Goal: Participate in discussion

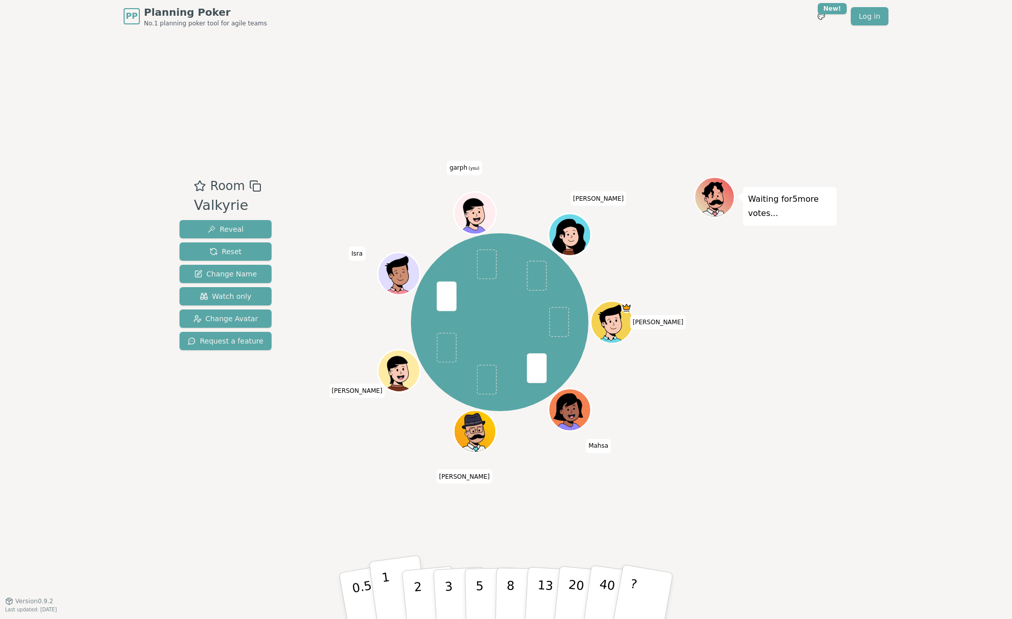
click at [392, 599] on button "1" at bounding box center [399, 596] width 61 height 82
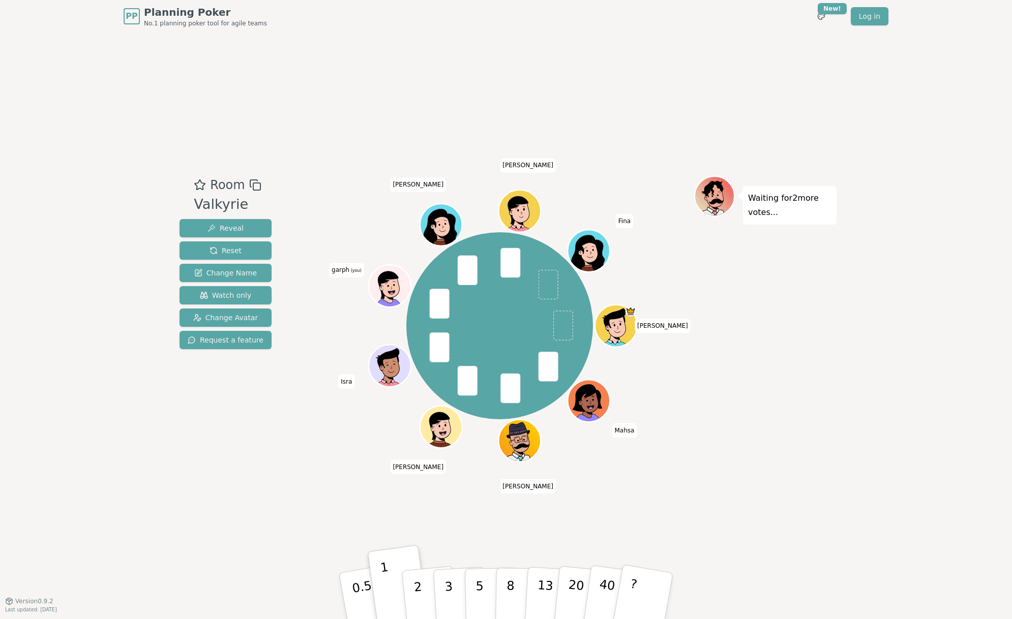
click at [838, 426] on div "PP Planning Poker No.1 planning poker tool for agile teams Toggle theme New! Lo…" at bounding box center [506, 309] width 1012 height 619
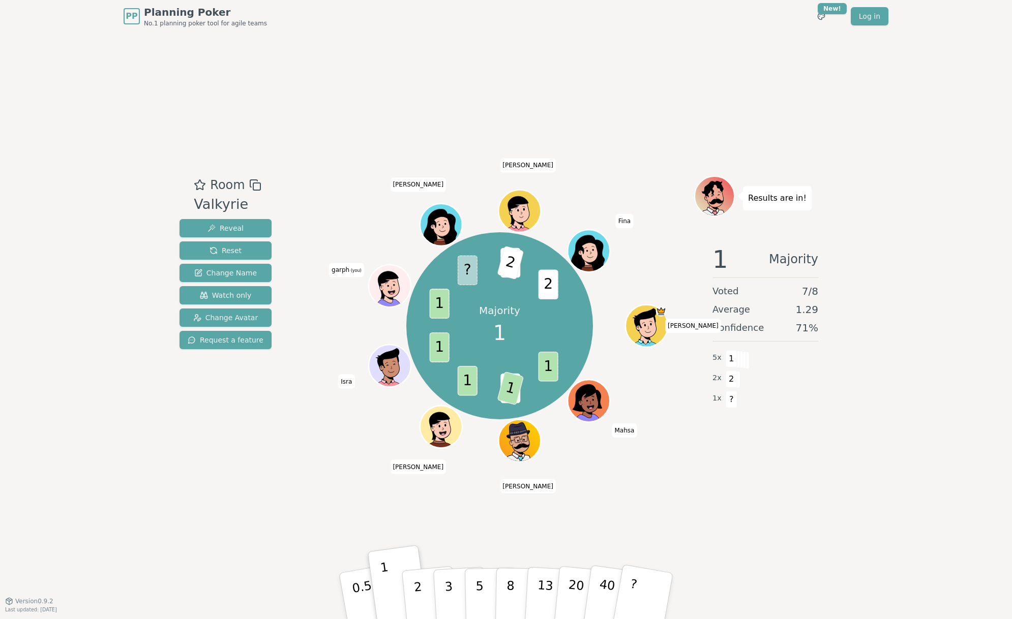
click at [799, 472] on div "Room Valkyrie Reveal Reset Change Name Watch only Change Avatar Request a featu…" at bounding box center [505, 317] width 661 height 569
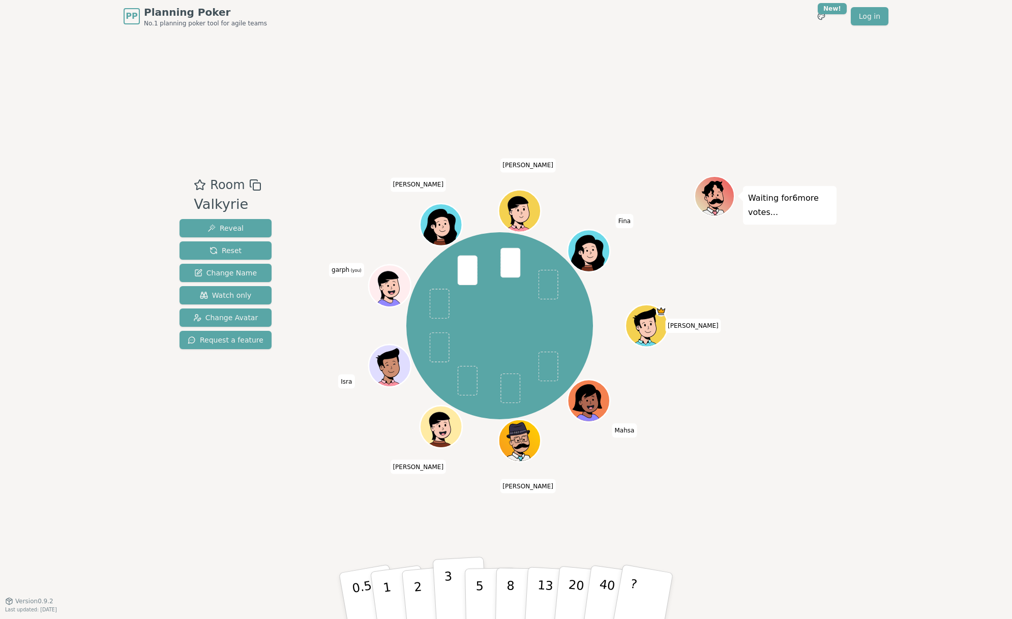
click at [453, 605] on button "3" at bounding box center [460, 596] width 55 height 79
click at [456, 587] on button "3" at bounding box center [460, 596] width 55 height 79
click at [443, 592] on button "3" at bounding box center [460, 596] width 55 height 79
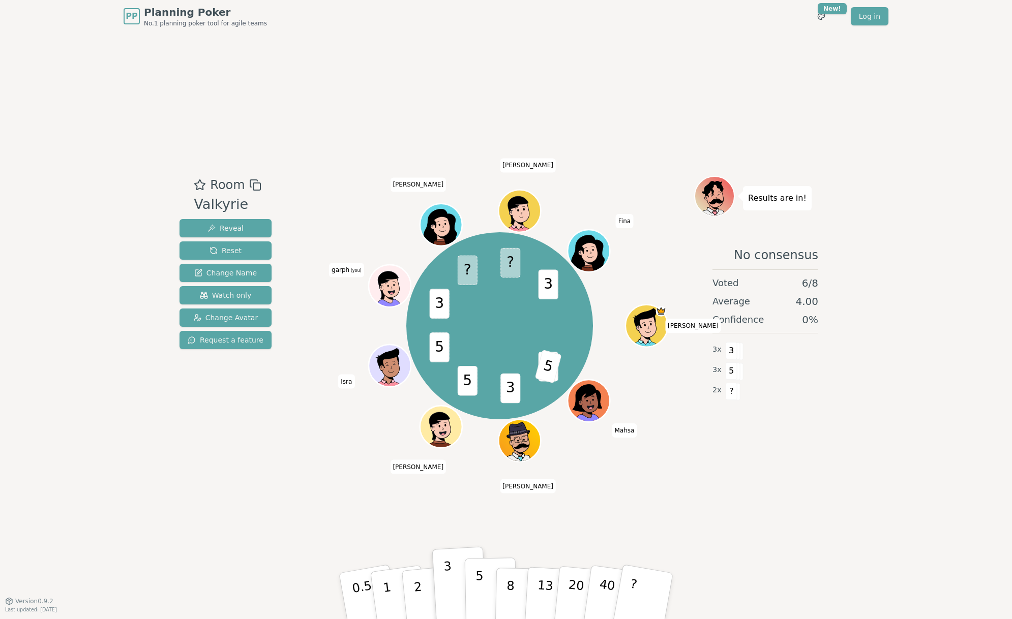
click at [479, 587] on p "5" at bounding box center [480, 596] width 9 height 55
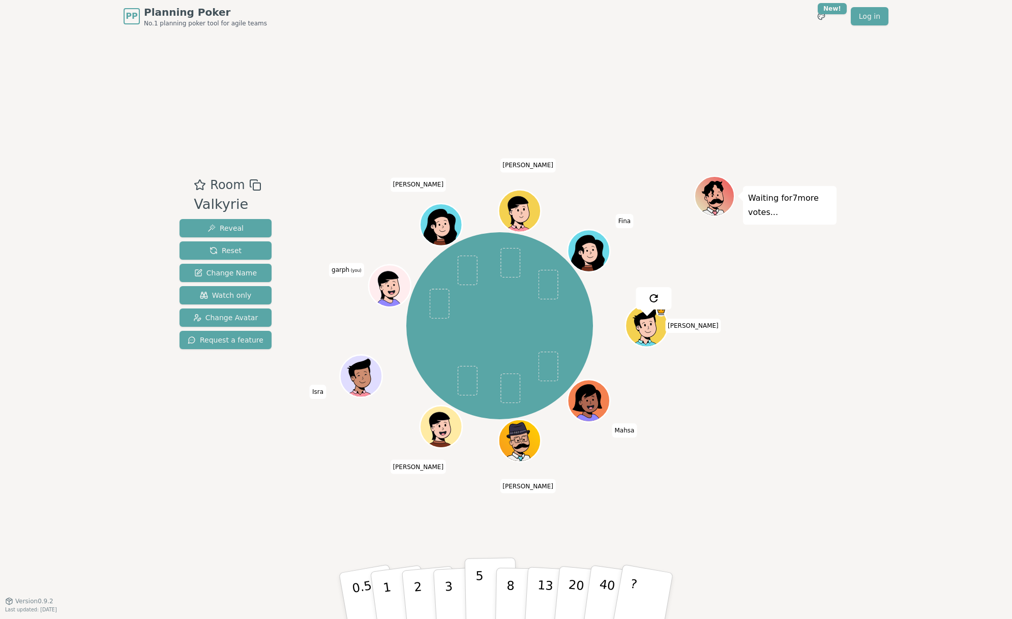
click at [474, 591] on button "5" at bounding box center [491, 596] width 52 height 77
click at [484, 590] on button "5" at bounding box center [491, 596] width 52 height 77
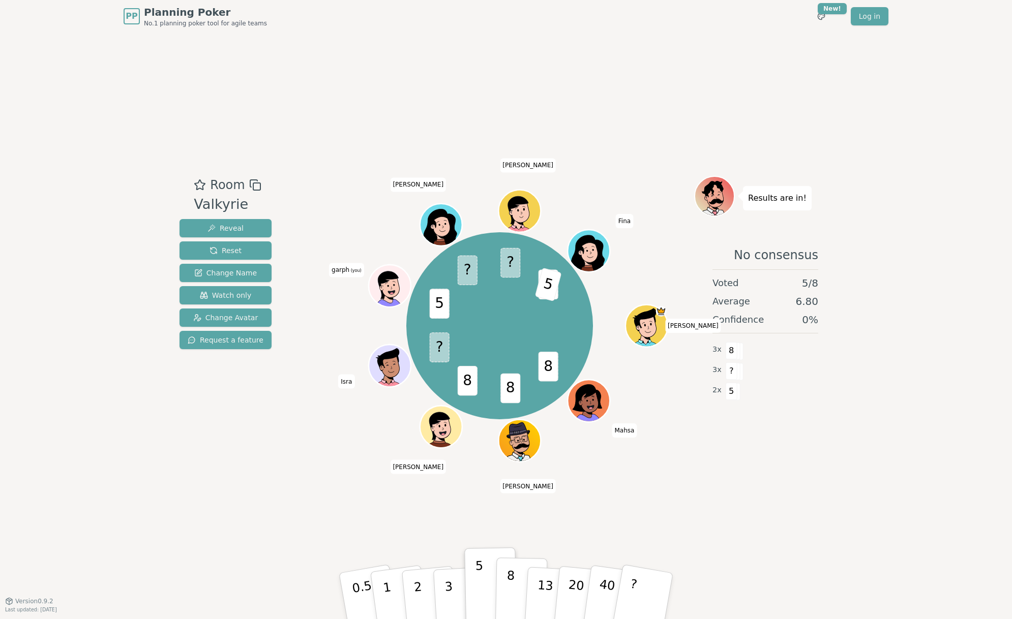
click at [511, 587] on p "8" at bounding box center [510, 596] width 9 height 55
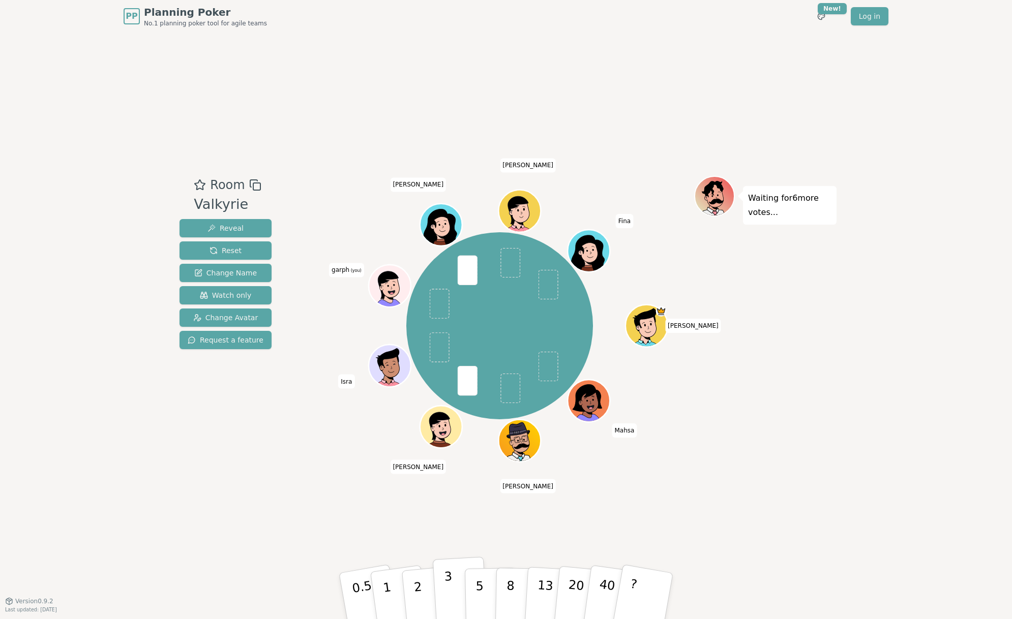
click at [457, 599] on button "3" at bounding box center [460, 596] width 55 height 79
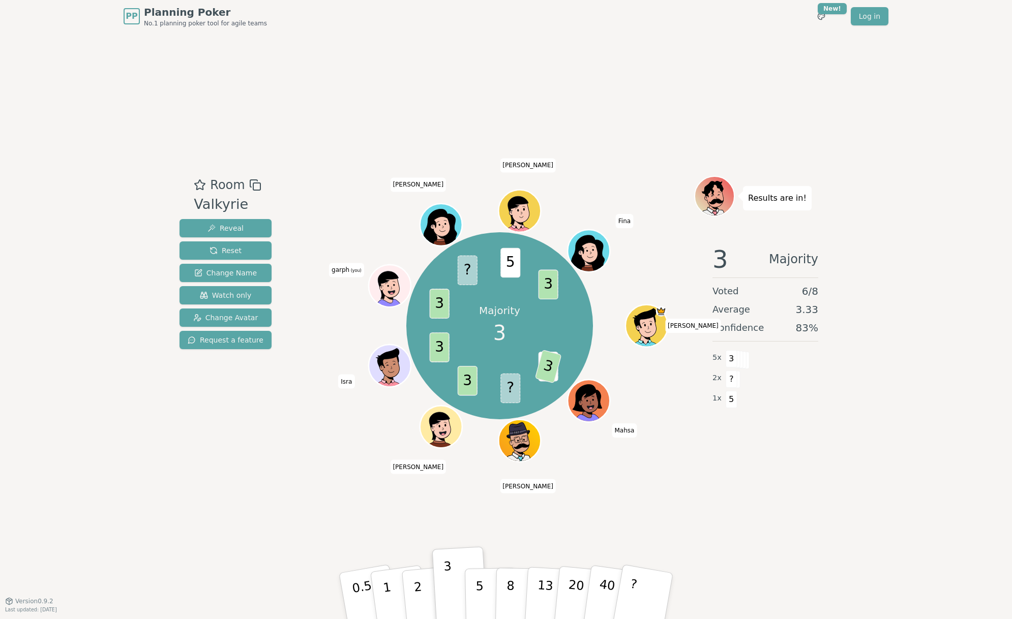
drag, startPoint x: 497, startPoint y: 78, endPoint x: 688, endPoint y: 27, distance: 197.4
click at [497, 78] on div "Room Valkyrie Reveal Reset Change Name Watch only Change Avatar Request a featu…" at bounding box center [505, 317] width 661 height 569
